Goal: Obtain resource: Obtain resource

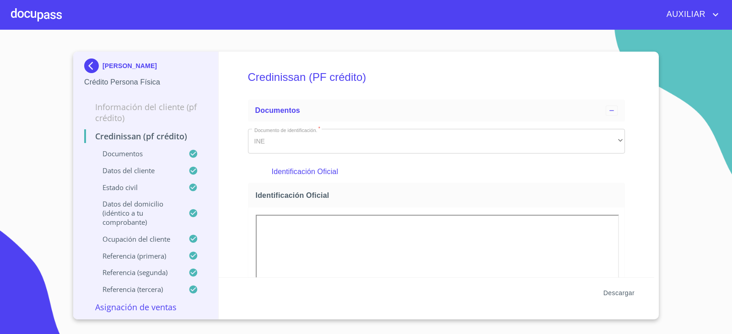
click at [620, 291] on span "Descargar" at bounding box center [618, 293] width 31 height 11
click at [86, 65] on img at bounding box center [93, 66] width 18 height 15
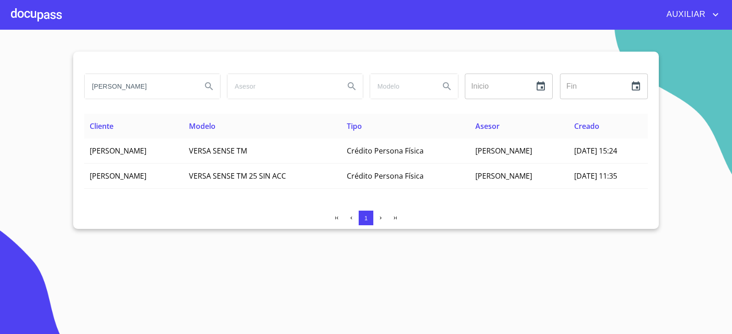
drag, startPoint x: 167, startPoint y: 85, endPoint x: 126, endPoint y: 89, distance: 40.5
click at [126, 89] on input "[PERSON_NAME]" at bounding box center [140, 86] width 110 height 25
drag, startPoint x: 119, startPoint y: 89, endPoint x: 78, endPoint y: 94, distance: 41.0
click at [78, 94] on div "[PERSON_NAME] Inicio ​ Fin ​ Cliente Modelo Tipo Asesor Creado [PERSON_NAME] VE…" at bounding box center [366, 141] width 586 height 178
paste input "[PERSON_NAME] DE [PERSON_NAME]"
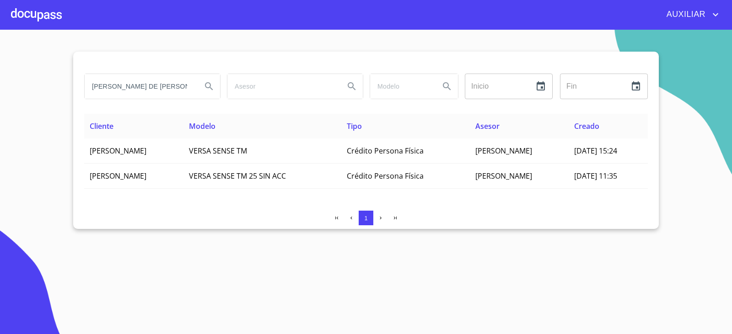
scroll to position [0, 26]
type input "[PERSON_NAME] DE [PERSON_NAME]"
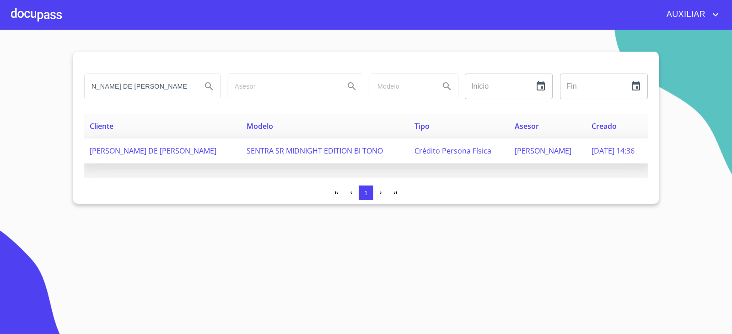
click at [136, 159] on td "[PERSON_NAME] DE [PERSON_NAME]" at bounding box center [162, 151] width 157 height 25
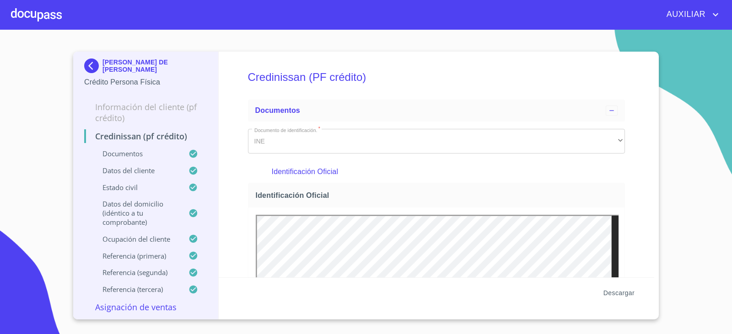
click at [614, 298] on span "Descargar" at bounding box center [618, 293] width 31 height 11
click at [94, 64] on img at bounding box center [93, 66] width 18 height 15
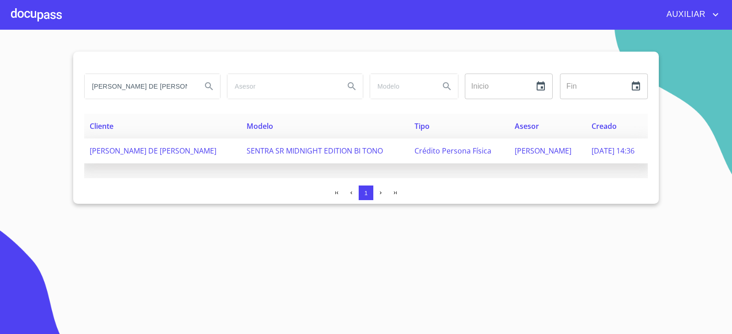
scroll to position [0, 26]
drag, startPoint x: 87, startPoint y: 85, endPoint x: 261, endPoint y: 158, distance: 188.5
click at [261, 158] on div "[PERSON_NAME] DE [PERSON_NAME] Inicio ​ Fin ​ Cliente Modelo Tipo Asesor Creado…" at bounding box center [366, 128] width 586 height 152
type input "[PERSON_NAME] DE LA [PERSON_NAME]"
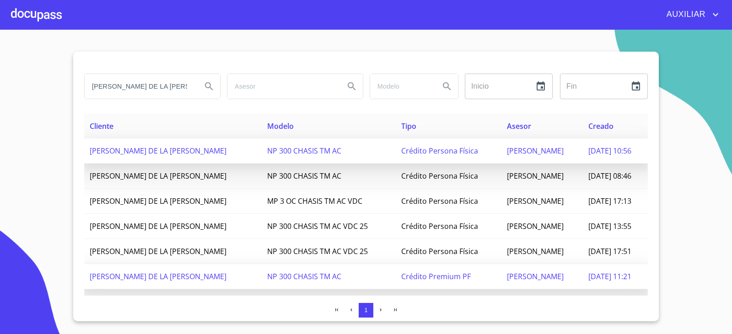
scroll to position [8, 0]
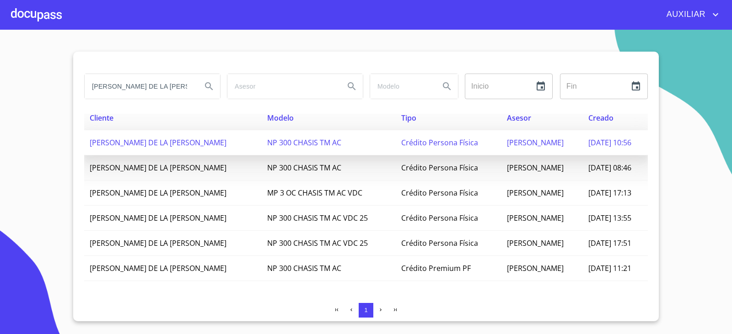
click at [393, 316] on button "button" at bounding box center [395, 310] width 15 height 15
click at [383, 312] on icon "button" at bounding box center [381, 310] width 6 height 6
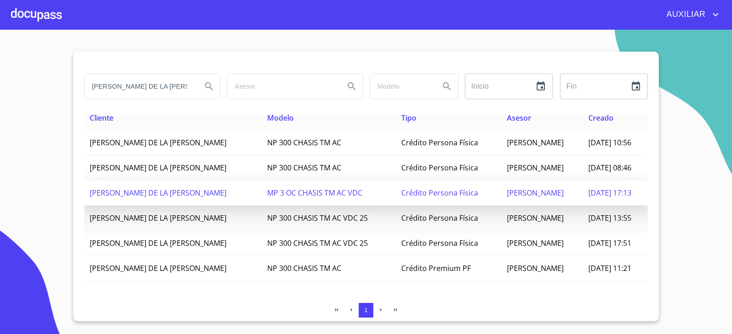
drag, startPoint x: 88, startPoint y: 90, endPoint x: 285, endPoint y: 185, distance: 218.8
click at [287, 185] on div "[PERSON_NAME] DE LA [PERSON_NAME] Inicio ​ Fin ​ Cliente Modelo Tipo Asesor Cre…" at bounding box center [366, 187] width 586 height 270
paste input "[PERSON_NAME]"
type input "[PERSON_NAME]"
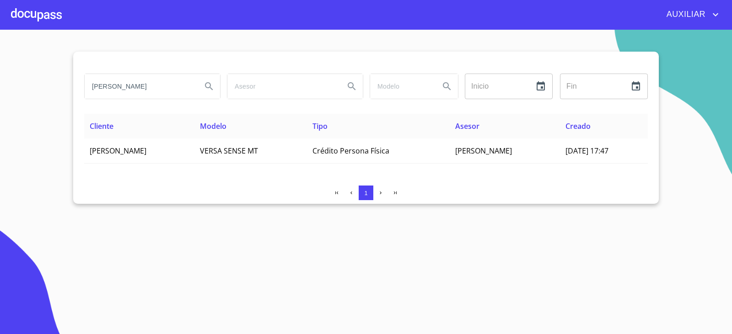
scroll to position [0, 0]
click at [161, 136] on th "Cliente" at bounding box center [139, 126] width 110 height 25
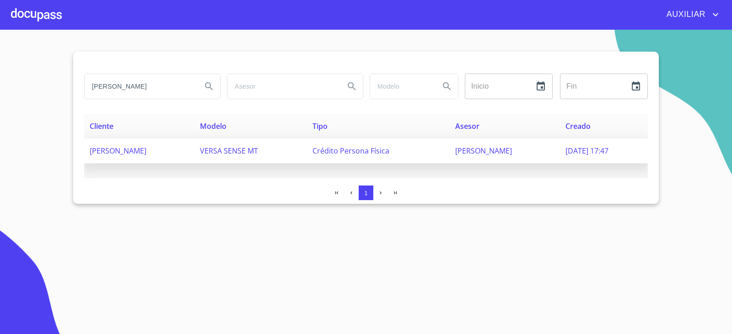
click at [146, 150] on span "[PERSON_NAME]" at bounding box center [118, 151] width 57 height 10
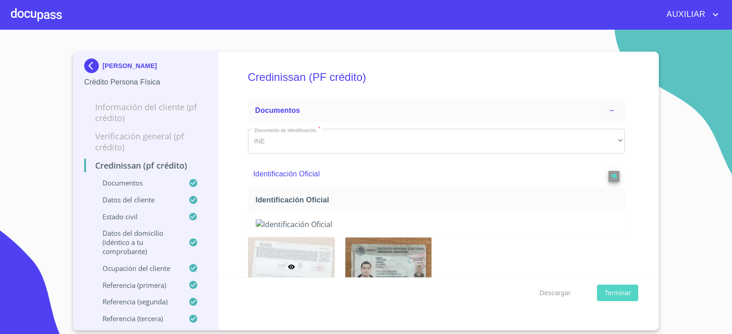
click at [612, 296] on span "Terminar" at bounding box center [617, 293] width 27 height 11
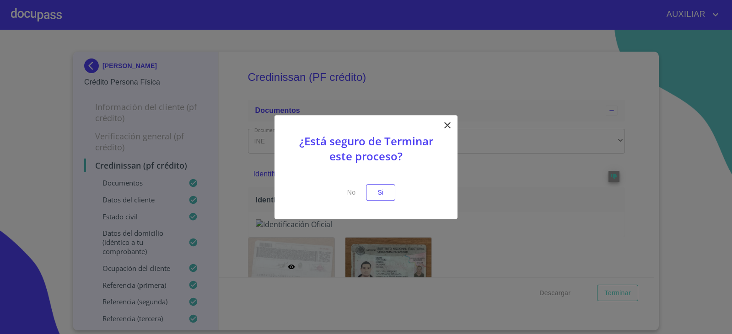
click at [445, 130] on icon at bounding box center [447, 125] width 11 height 11
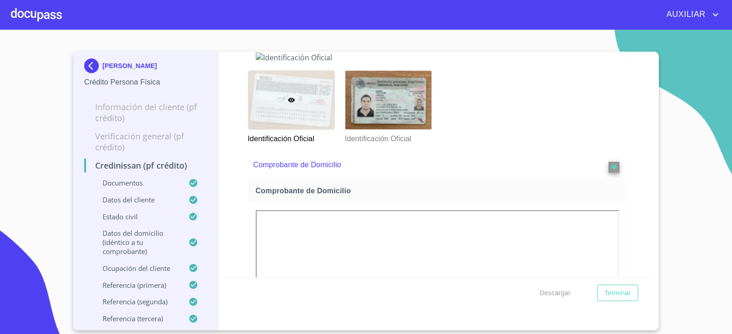
scroll to position [320, 0]
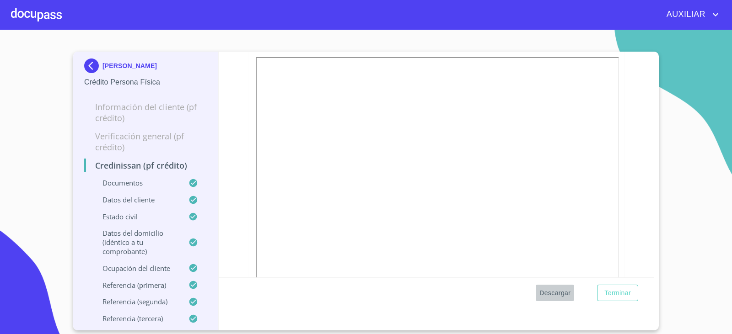
click at [551, 296] on span "Descargar" at bounding box center [554, 293] width 31 height 11
